Goal: Information Seeking & Learning: Find specific fact

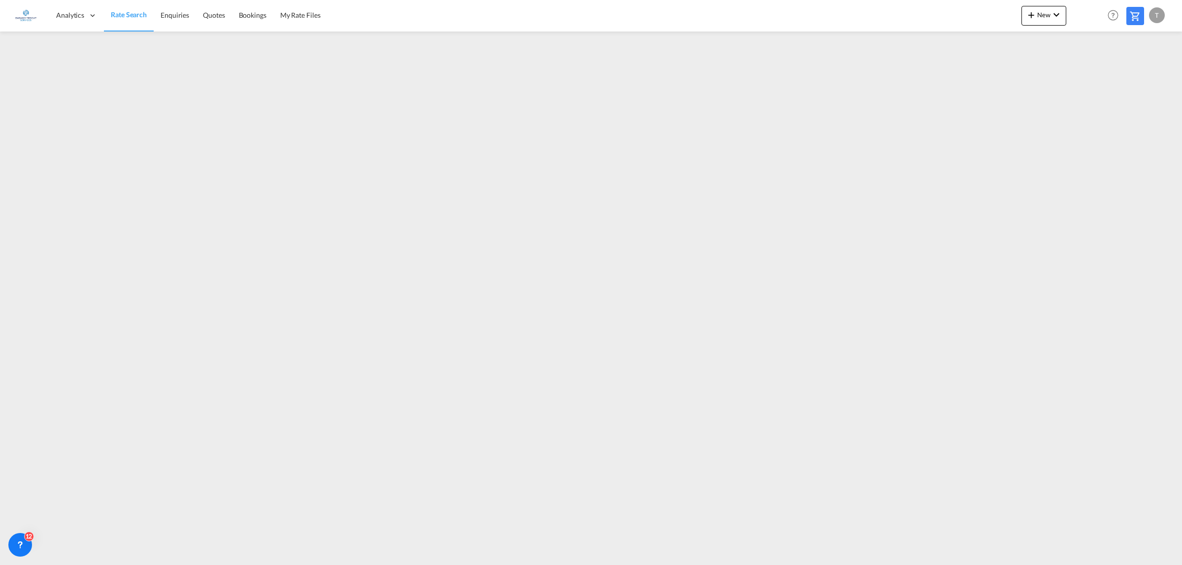
click at [132, 13] on span "Rate Search" at bounding box center [129, 14] width 36 height 8
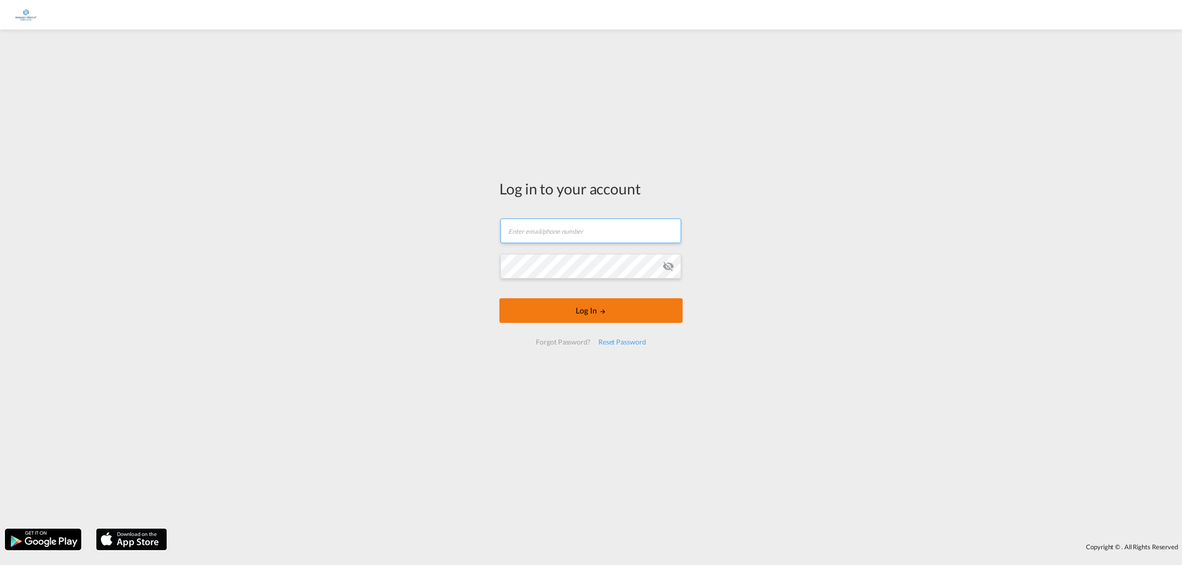
type input "[EMAIL_ADDRESS][DOMAIN_NAME]"
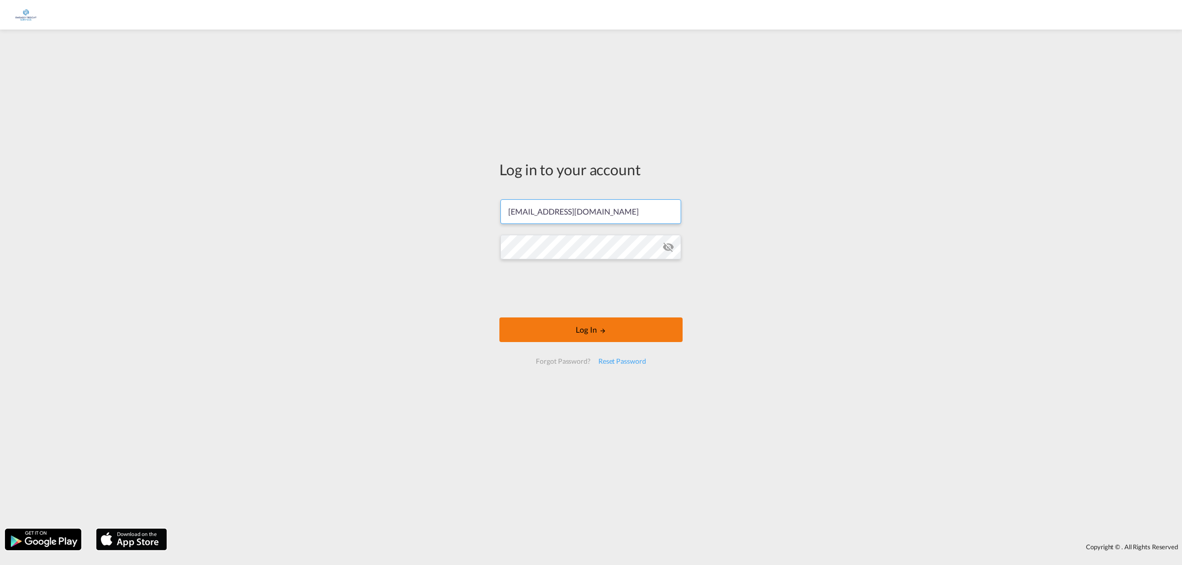
click at [591, 312] on form "[EMAIL_ADDRESS][DOMAIN_NAME] Log In Forgot Password? Reset Password" at bounding box center [590, 282] width 183 height 185
click at [597, 329] on button "Log In" at bounding box center [590, 330] width 183 height 25
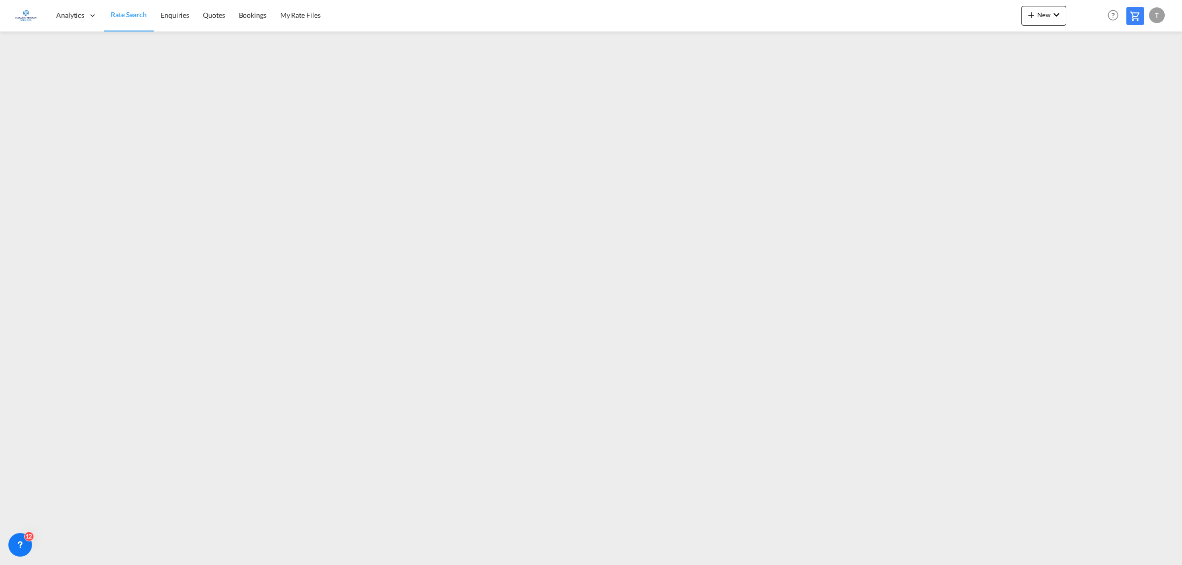
click at [133, 16] on span "Rate Search" at bounding box center [129, 14] width 36 height 8
